Goal: Ask a question

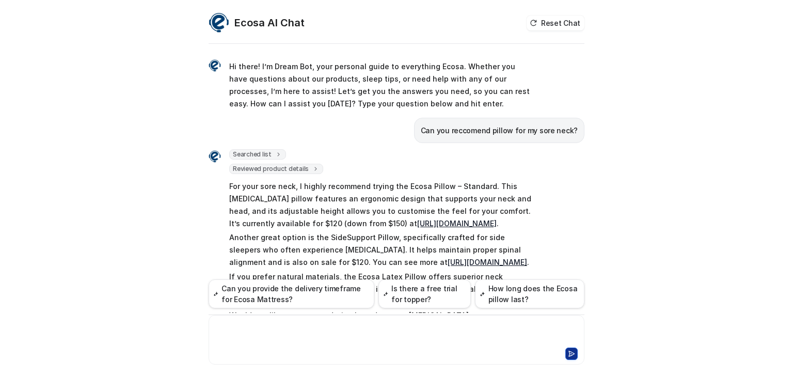
scroll to position [76, 0]
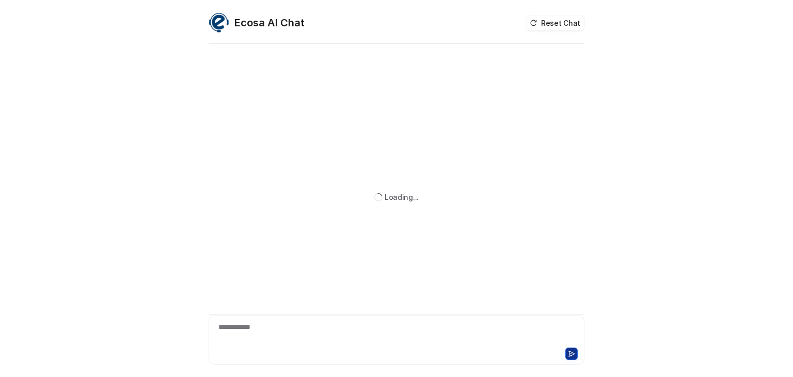
click at [292, 328] on div "**********" at bounding box center [396, 333] width 370 height 24
paste div
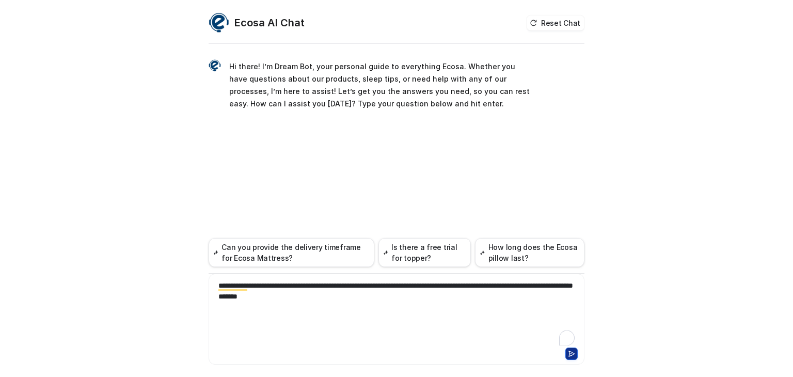
click at [321, 328] on div "**********" at bounding box center [396, 312] width 370 height 65
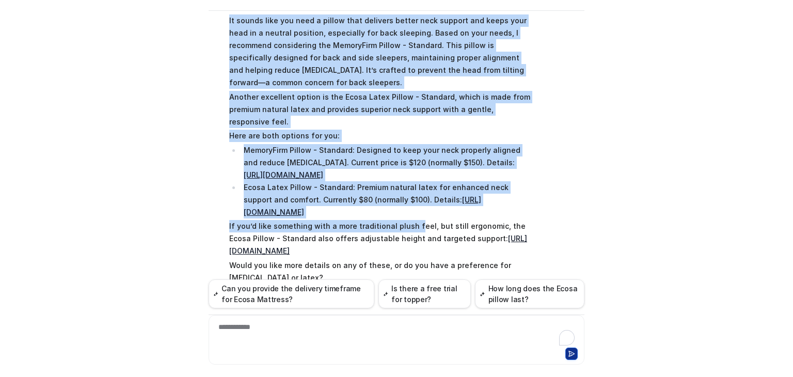
scroll to position [175, 0]
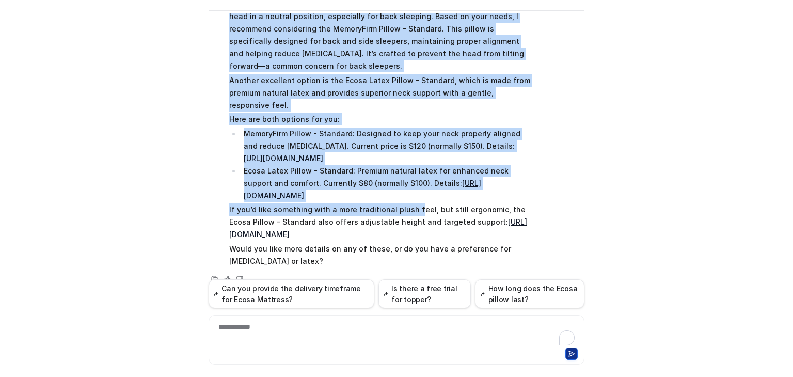
drag, startPoint x: 222, startPoint y: 87, endPoint x: 441, endPoint y: 196, distance: 244.1
click at [441, 196] on div "Searched list url : "[URL][DOMAIN_NAME]" required_fields : [ "id", "title" ] Re…" at bounding box center [369, 118] width 322 height 302
copy span "Lo ipsumd sita con adip e seddoe temp incididu utlabo etdo magnaal eni admin ve…"
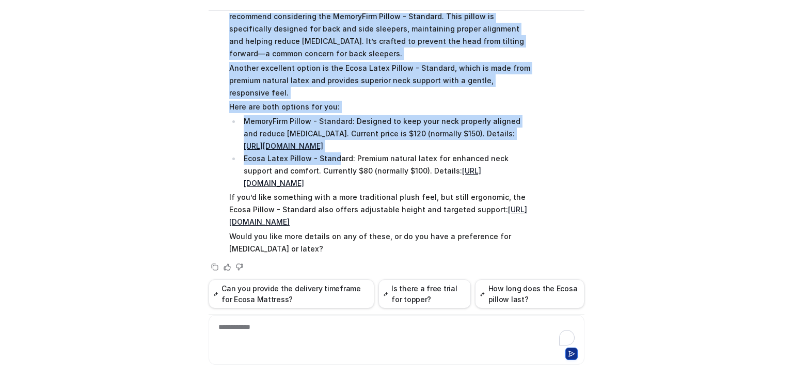
scroll to position [193, 0]
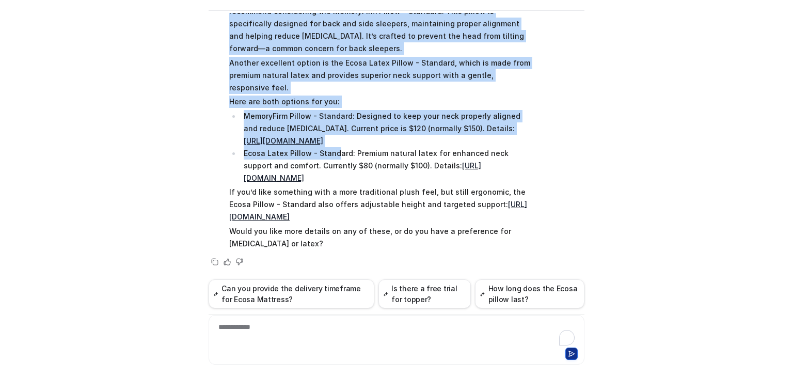
drag, startPoint x: 223, startPoint y: 38, endPoint x: 476, endPoint y: 175, distance: 287.4
click at [476, 175] on div "Searched list url : "[URL][DOMAIN_NAME]" required_fields : [ "id", "title" ] Re…" at bounding box center [369, 101] width 322 height 302
copy span "Lo ipsumd sita con adip e seddoe temp incididu utlabo etdo magnaal eni admin ve…"
